Goal: Information Seeking & Learning: Learn about a topic

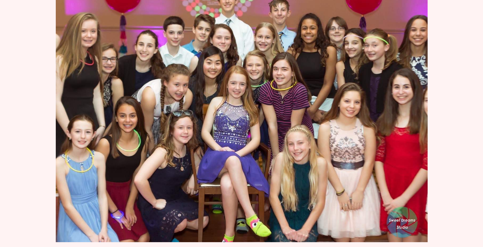
scroll to position [102, 0]
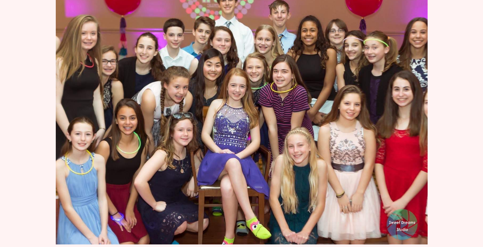
click at [236, 123] on img at bounding box center [242, 121] width 372 height 248
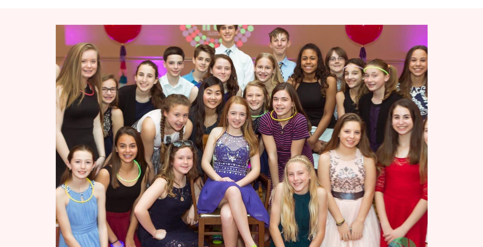
scroll to position [0, 0]
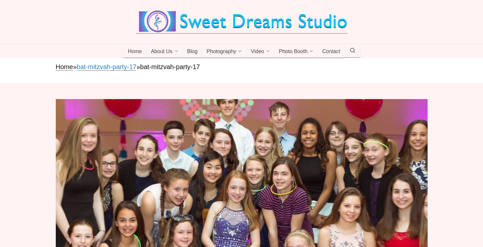
click at [106, 67] on link "bat-mitzvah-party-17" at bounding box center [107, 66] width 60 height 7
click at [64, 66] on link "Home" at bounding box center [64, 66] width 17 height 7
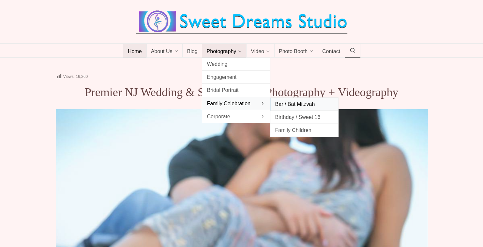
click at [287, 102] on span "Bar / Bat Mitzvah" at bounding box center [304, 104] width 59 height 9
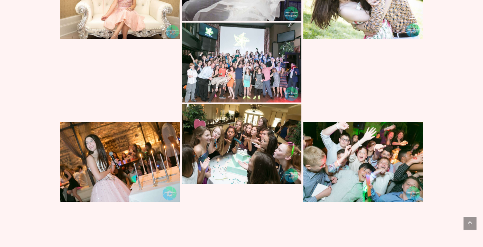
scroll to position [3501, 0]
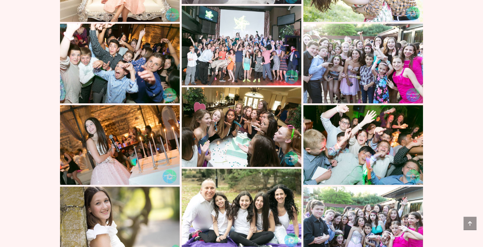
click at [357, 61] on img at bounding box center [363, 63] width 120 height 80
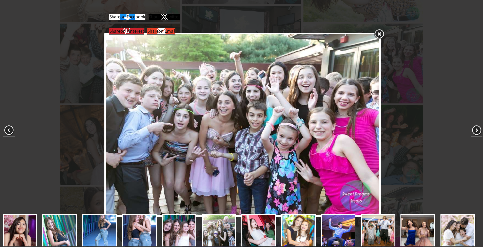
click at [189, 160] on img at bounding box center [242, 124] width 273 height 181
click at [379, 34] on link at bounding box center [379, 34] width 12 height 12
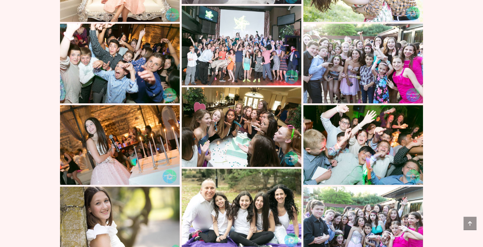
click at [253, 51] on img at bounding box center [242, 46] width 120 height 80
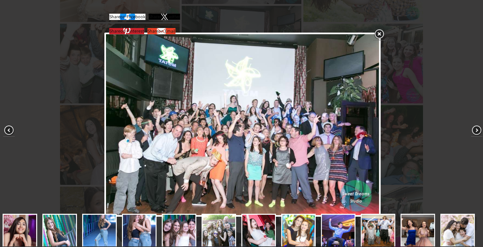
scroll to position [103, 0]
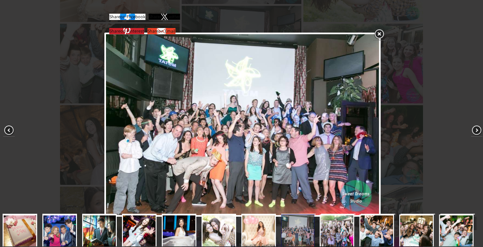
click at [378, 32] on link at bounding box center [379, 34] width 12 height 12
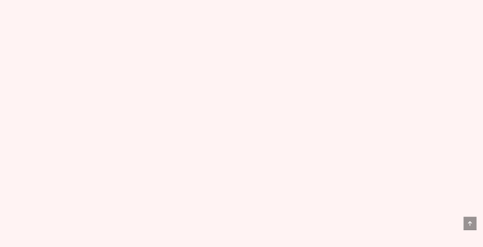
scroll to position [3842, 0]
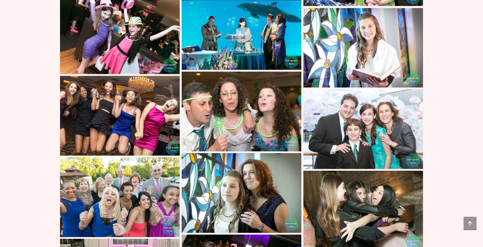
click at [166, 115] on img at bounding box center [120, 116] width 120 height 80
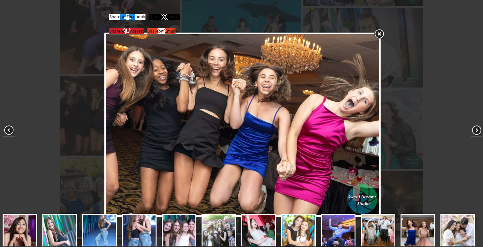
scroll to position [137, 0]
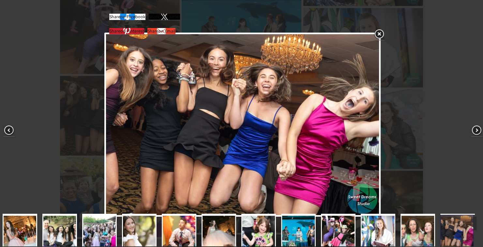
click at [380, 33] on link at bounding box center [379, 34] width 12 height 12
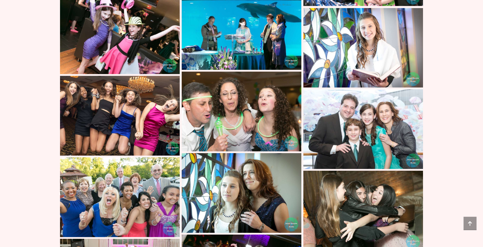
click at [108, 16] on img at bounding box center [120, 34] width 120 height 80
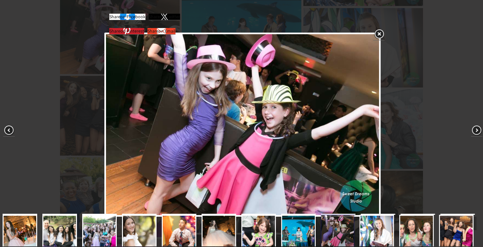
click at [229, 133] on img at bounding box center [242, 124] width 273 height 181
click at [236, 136] on img at bounding box center [242, 124] width 273 height 181
click at [381, 35] on link at bounding box center [379, 34] width 12 height 12
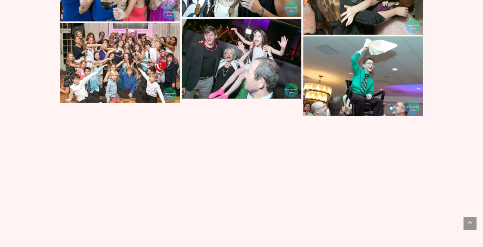
scroll to position [4274, 0]
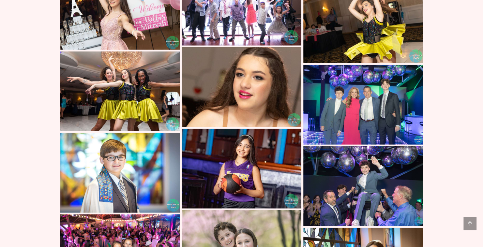
click at [239, 39] on img at bounding box center [242, 6] width 120 height 80
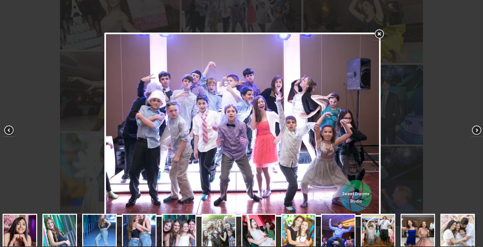
scroll to position [172, 0]
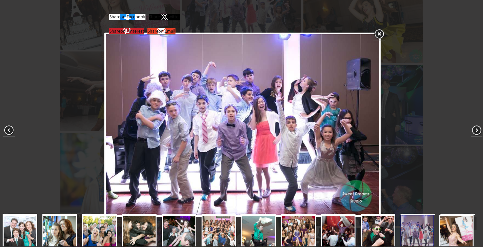
click at [380, 35] on link at bounding box center [379, 34] width 12 height 12
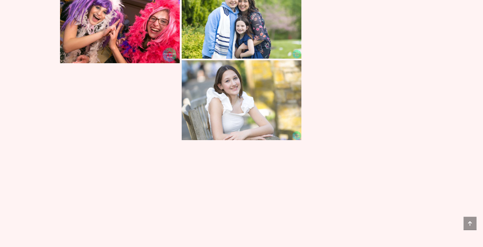
scroll to position [4706, 0]
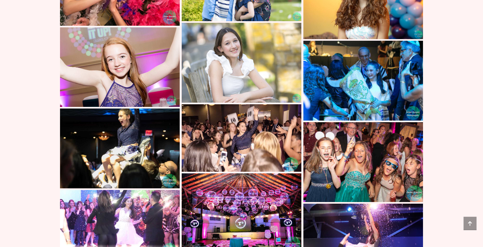
click at [255, 154] on img at bounding box center [242, 137] width 120 height 67
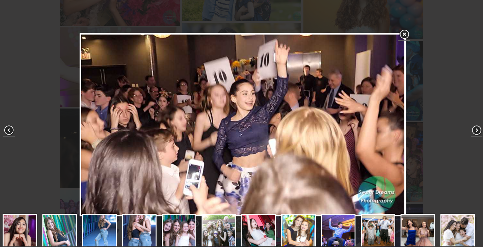
scroll to position [240, 0]
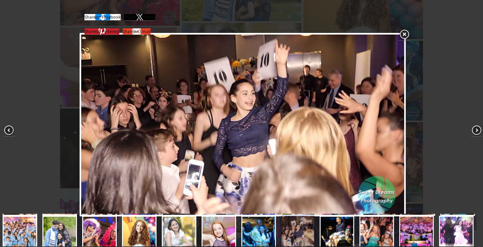
click at [406, 36] on link at bounding box center [404, 35] width 12 height 12
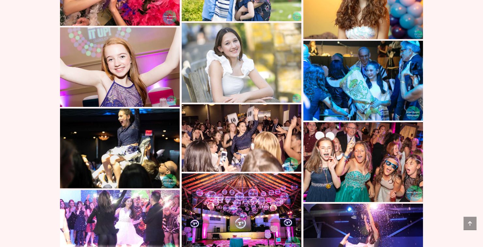
click at [393, 163] on img at bounding box center [363, 162] width 120 height 80
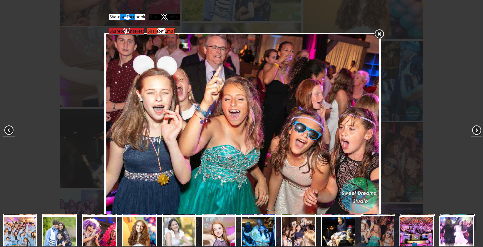
click at [242, 143] on img at bounding box center [242, 124] width 273 height 181
click at [380, 36] on link at bounding box center [379, 34] width 12 height 12
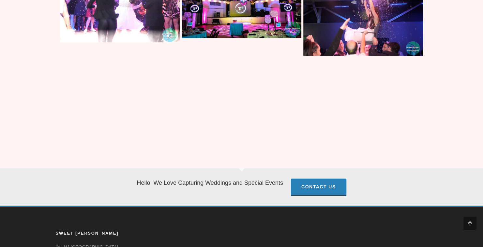
scroll to position [4922, 0]
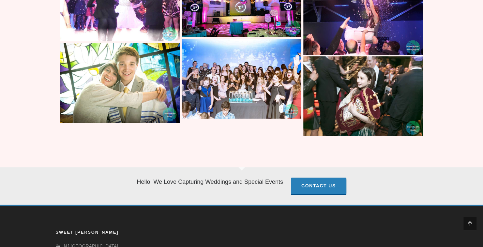
click at [272, 81] on img at bounding box center [242, 79] width 120 height 80
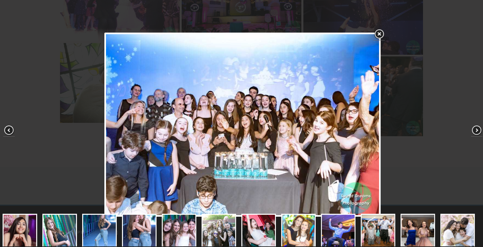
scroll to position [274, 0]
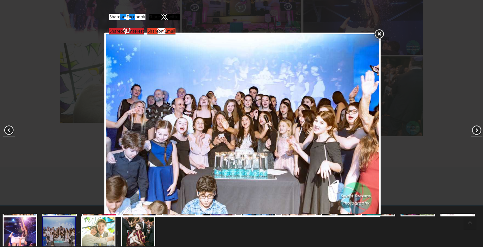
click at [379, 35] on link at bounding box center [379, 34] width 12 height 12
